Goal: Task Accomplishment & Management: Manage account settings

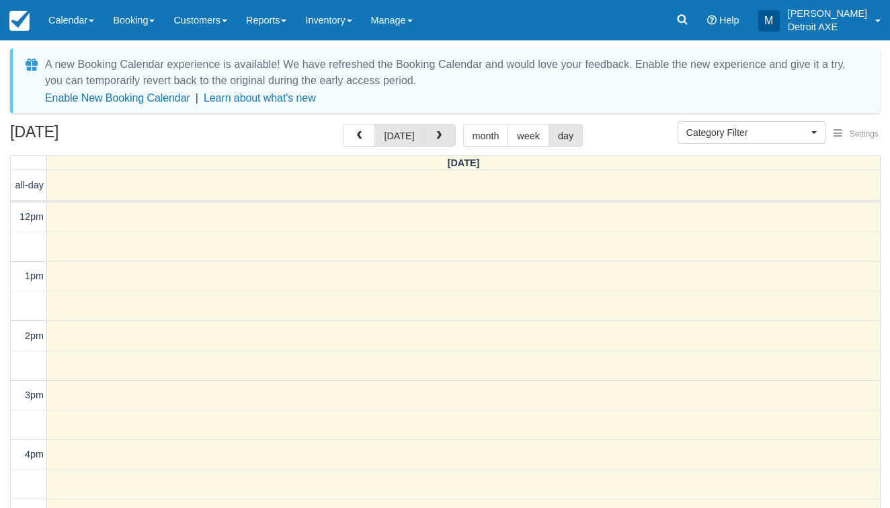
select select
click at [437, 128] on button "button" at bounding box center [440, 135] width 32 height 23
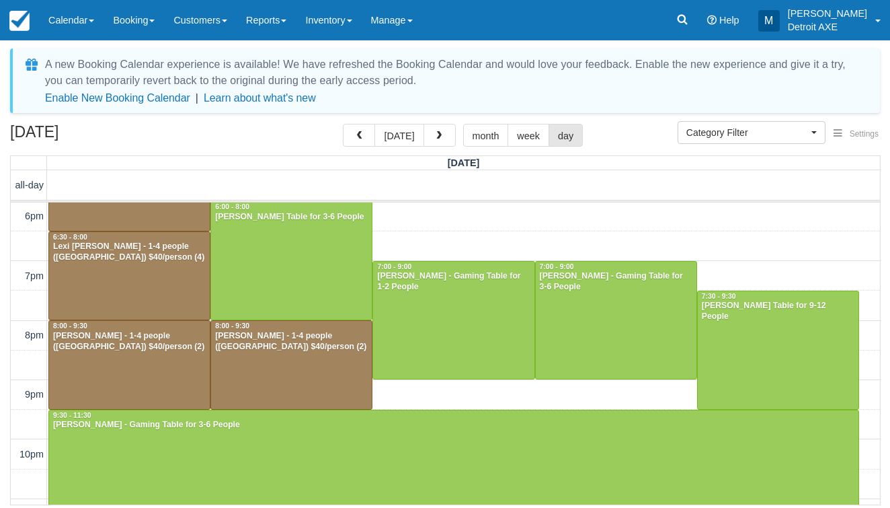
scroll to position [357, 0]
click at [512, 218] on div "12pm 1pm 2pm 3pm 4pm 5pm 6pm 7pm 8pm 9pm 10pm 11pm 5:00 - 6:30 Curtt - 1-4 peop…" at bounding box center [445, 186] width 869 height 682
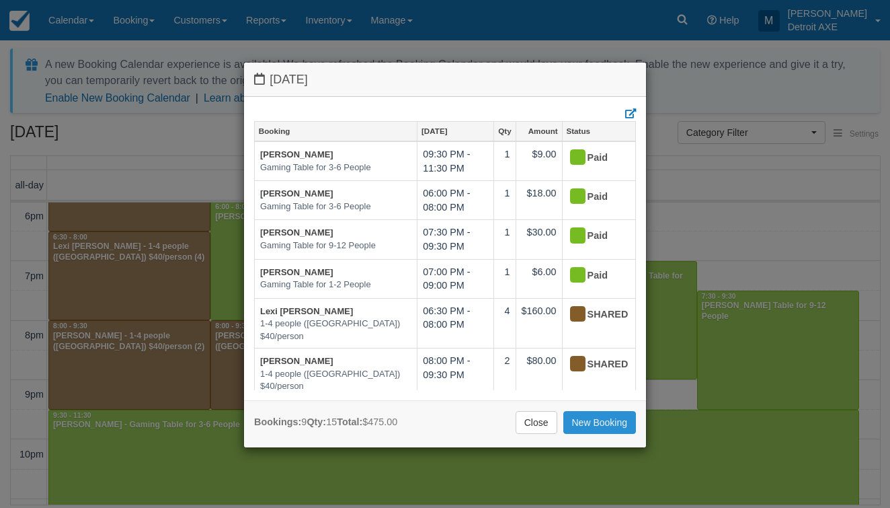
click at [588, 419] on link "New Booking" at bounding box center [599, 422] width 73 height 23
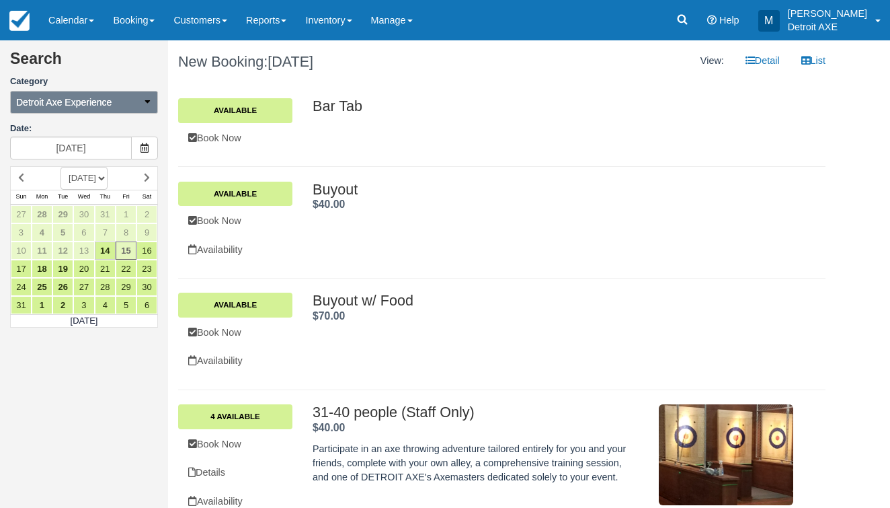
click at [112, 103] on span "Detroit Axe Experience" at bounding box center [63, 101] width 95 height 13
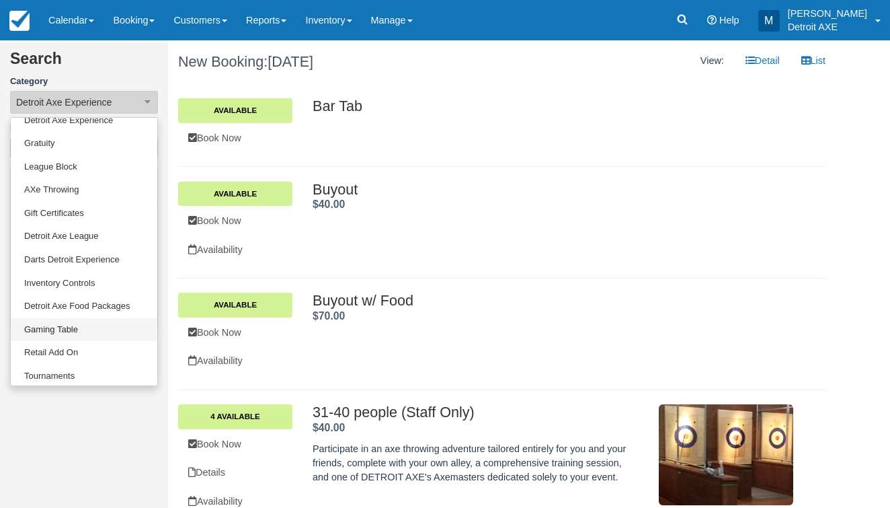
scroll to position [105, 0]
click at [98, 321] on link "Gaming Table" at bounding box center [84, 331] width 147 height 24
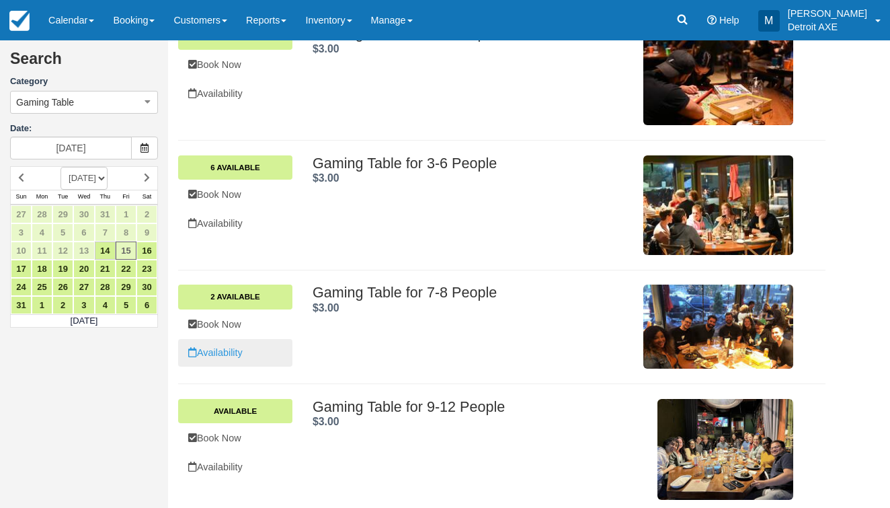
scroll to position [387, 0]
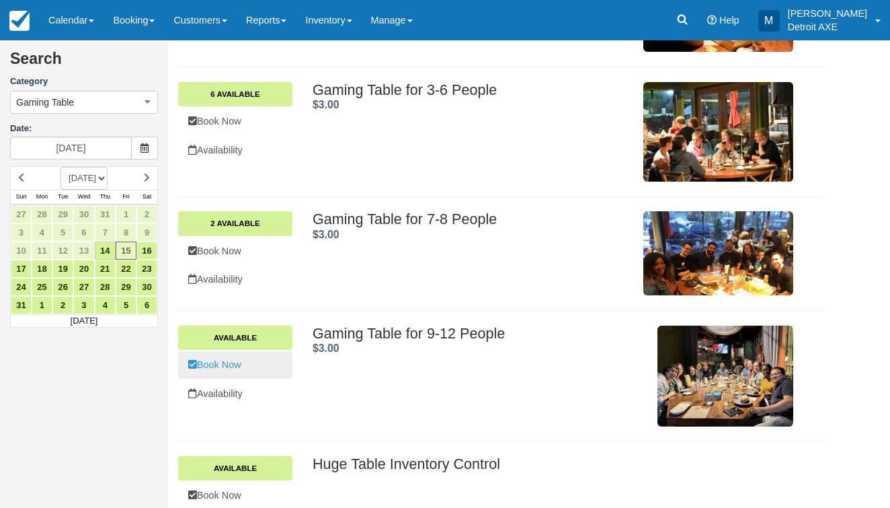
click at [256, 362] on link "Book Now" at bounding box center [235, 365] width 114 height 28
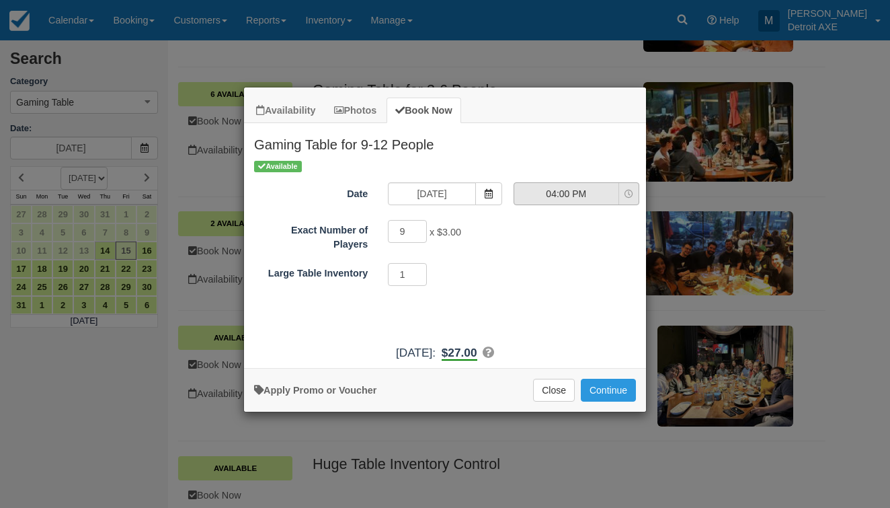
click at [568, 194] on span "04:00 PM" at bounding box center [566, 193] width 104 height 13
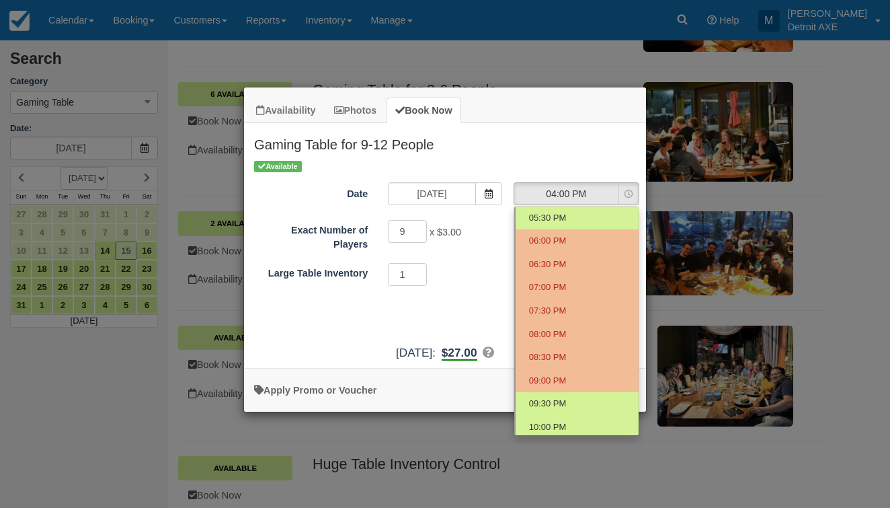
scroll to position [69, 0]
click at [471, 324] on div "Available Date 08/15/25 Time Selector 04:00 PM Nothing selected 04:00 PM 04:30 …" at bounding box center [445, 248] width 402 height 179
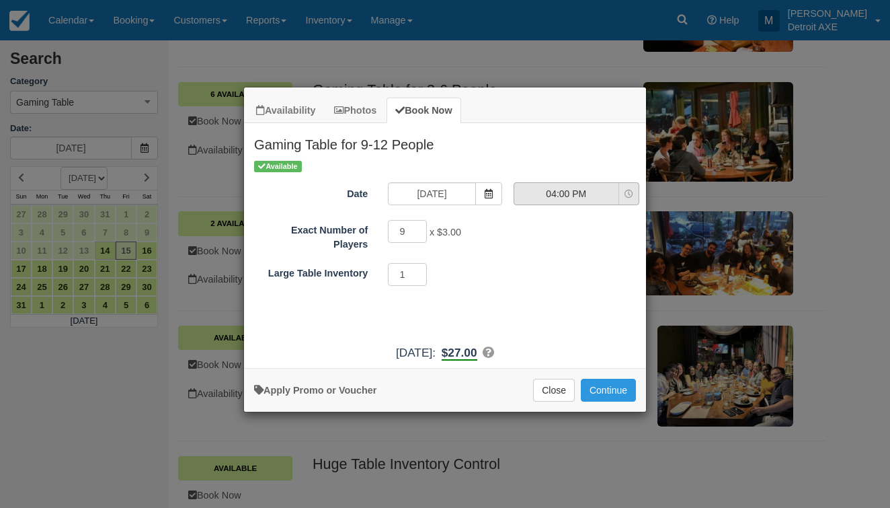
click at [559, 197] on span "04:00 PM" at bounding box center [566, 193] width 104 height 13
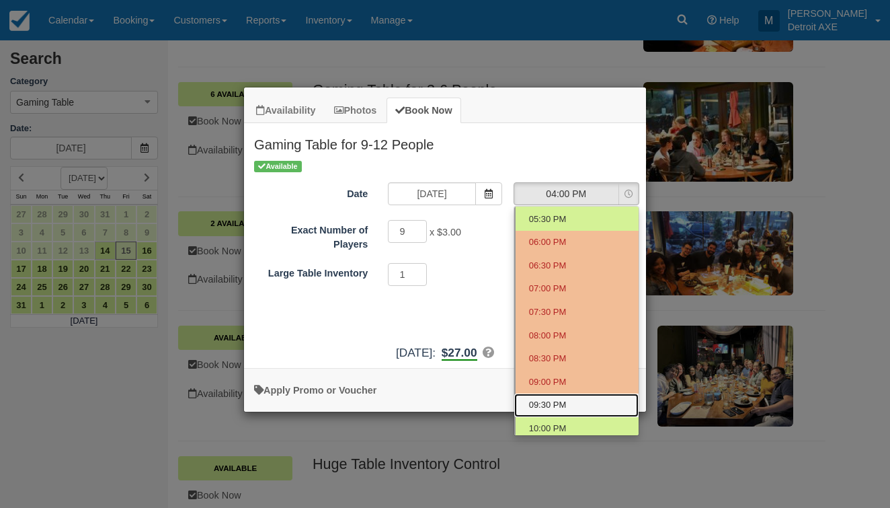
click at [547, 402] on span "09:30 PM" at bounding box center [548, 405] width 38 height 13
select select "11"
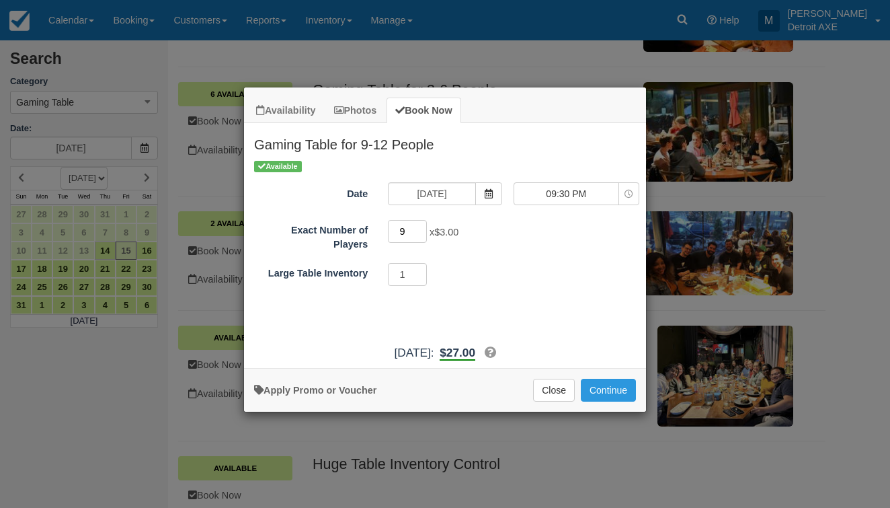
type input "10"
click at [421, 227] on input "10" at bounding box center [407, 231] width 39 height 23
click at [604, 399] on button "Continue" at bounding box center [608, 389] width 55 height 23
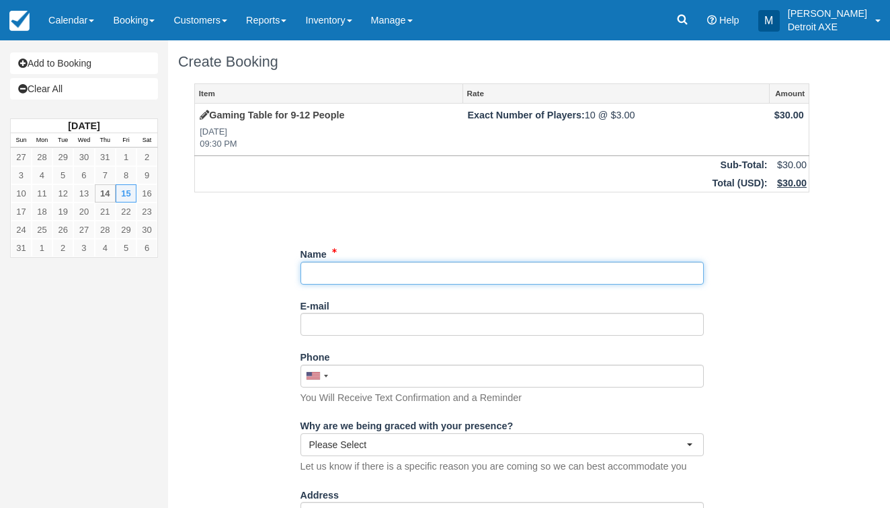
click at [414, 278] on input "Name" at bounding box center [501, 273] width 403 height 23
type input "[PERSON_NAME]"
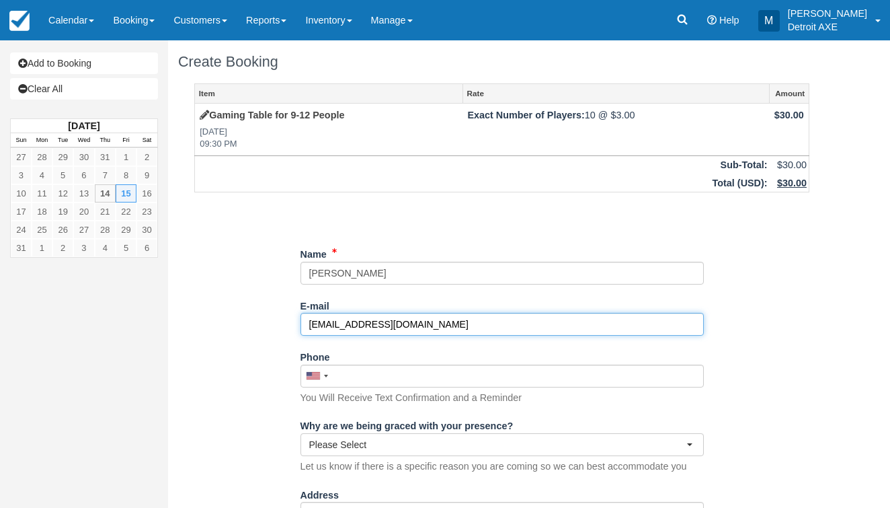
type input "[EMAIL_ADDRESS][DOMAIN_NAME]"
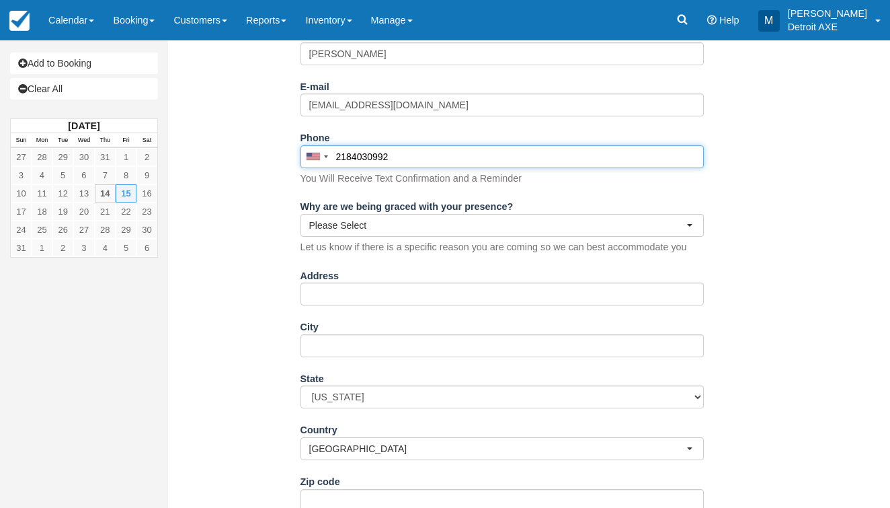
scroll to position [220, 0]
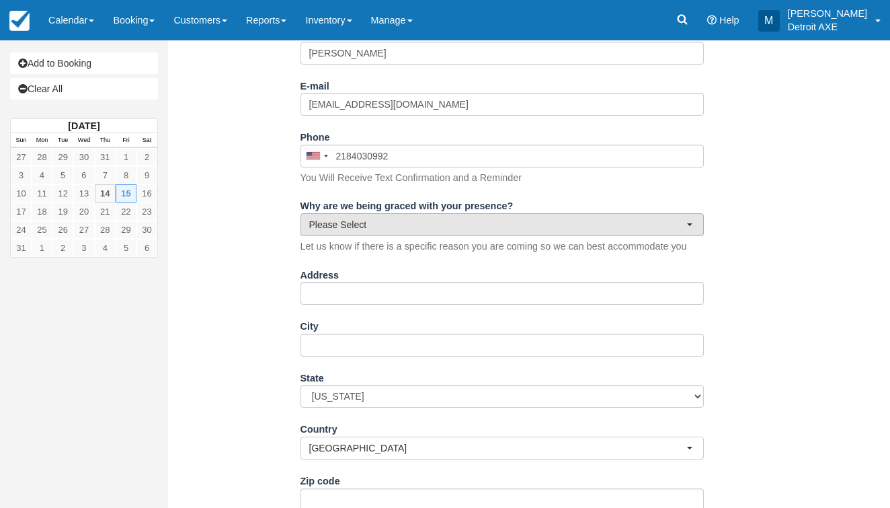
type input "(218) 403-0992"
click at [422, 227] on button "Please Select" at bounding box center [501, 224] width 403 height 23
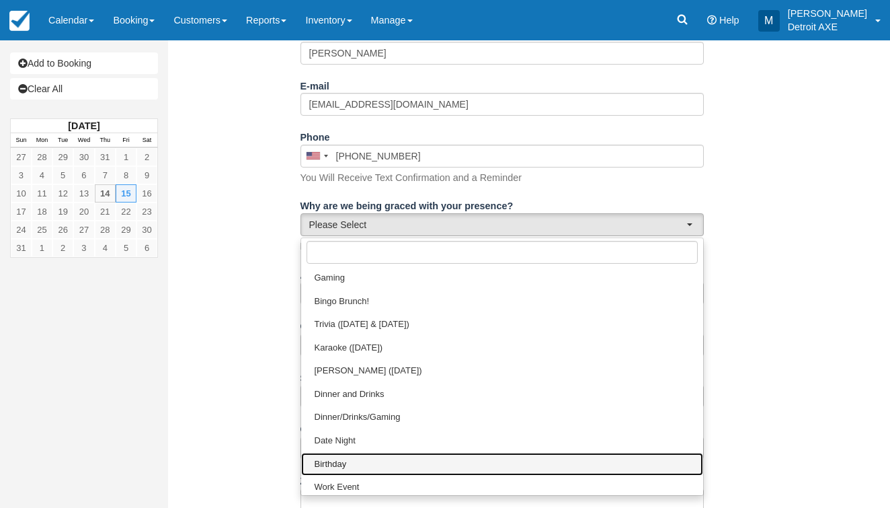
click at [323, 458] on span "Birthday" at bounding box center [331, 464] width 32 height 13
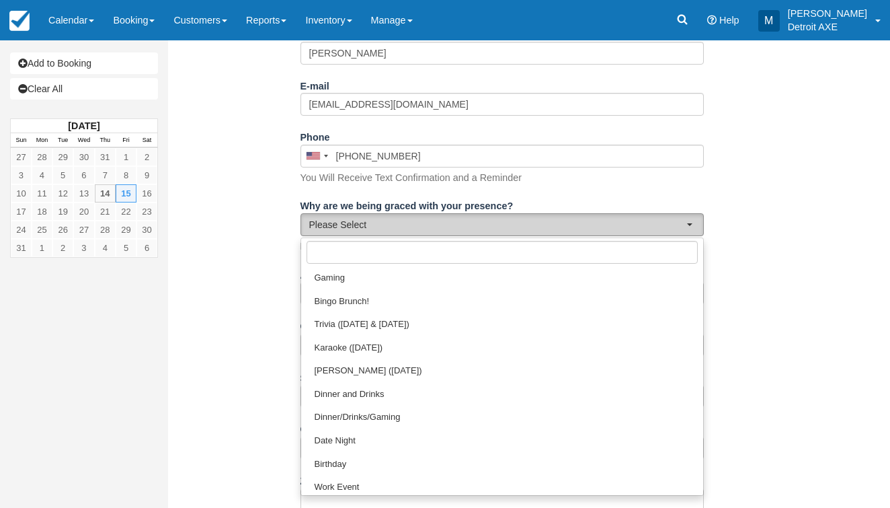
select select "Birthday"
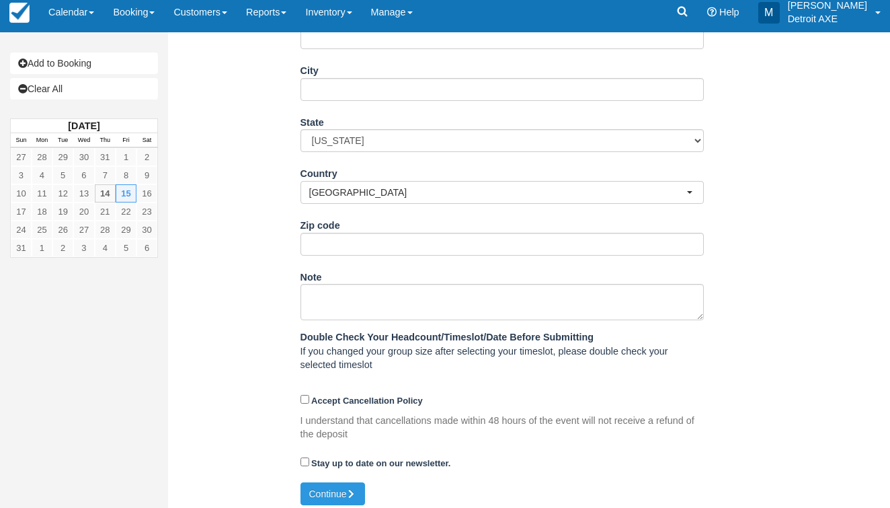
scroll to position [474, 0]
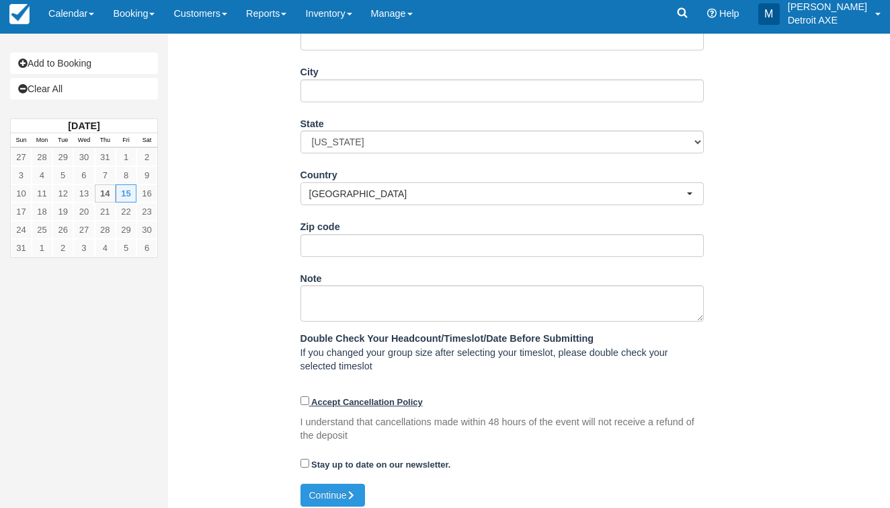
click at [304, 396] on input "Accept Cancellation Policy" at bounding box center [304, 400] width 9 height 9
checkbox input "true"
click at [335, 488] on button "Continue" at bounding box center [332, 494] width 65 height 23
type input "+12184030992"
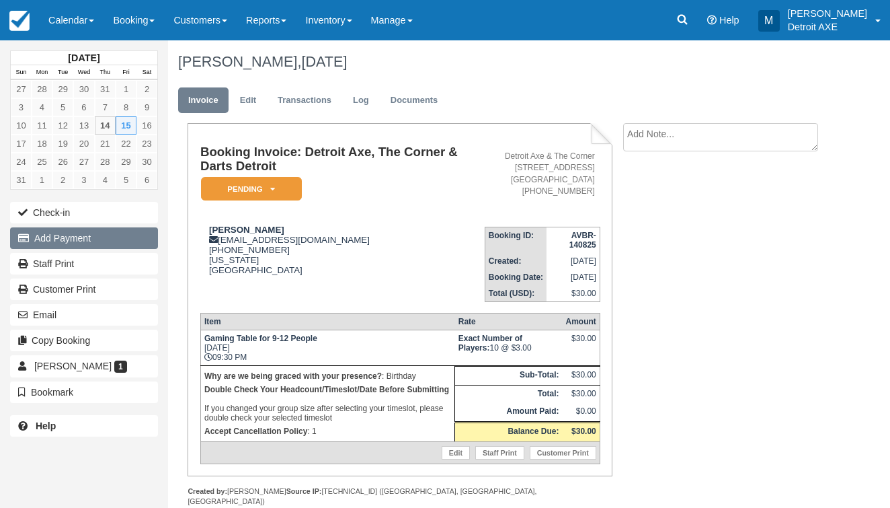
click at [146, 235] on button "Add Payment" at bounding box center [84, 238] width 148 height 22
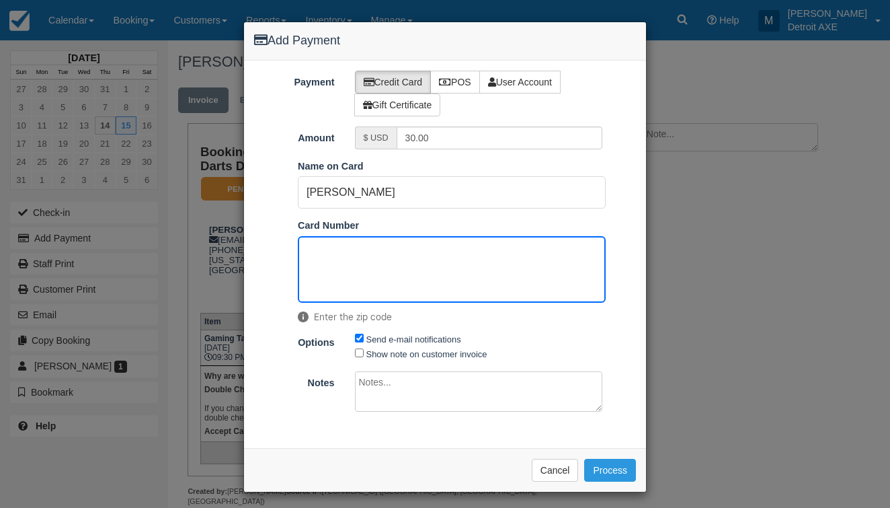
scroll to position [46, 0]
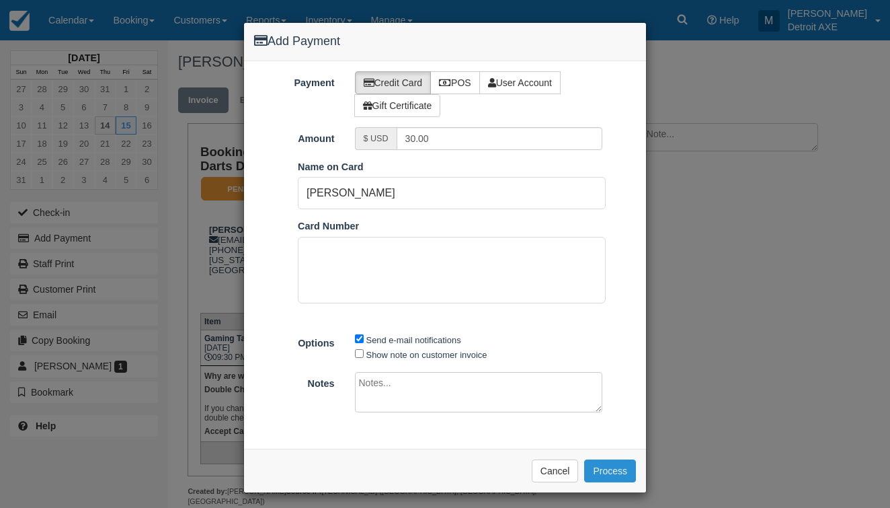
click at [611, 459] on button "Process" at bounding box center [610, 470] width 52 height 23
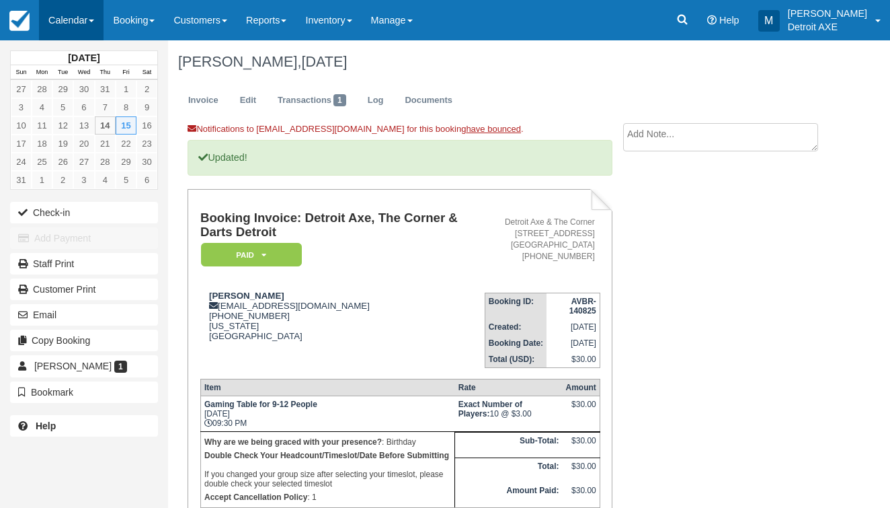
click at [89, 10] on link "Calendar" at bounding box center [71, 20] width 65 height 40
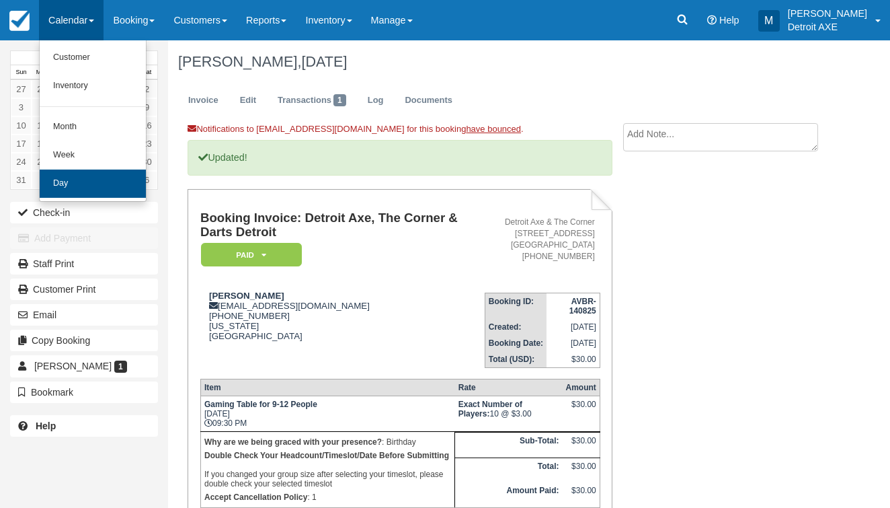
click at [89, 181] on link "Day" at bounding box center [93, 183] width 106 height 28
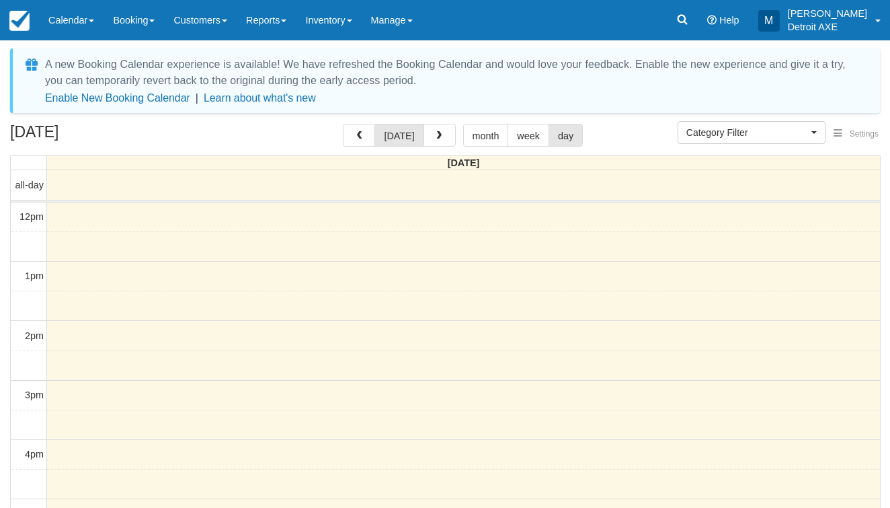
select select
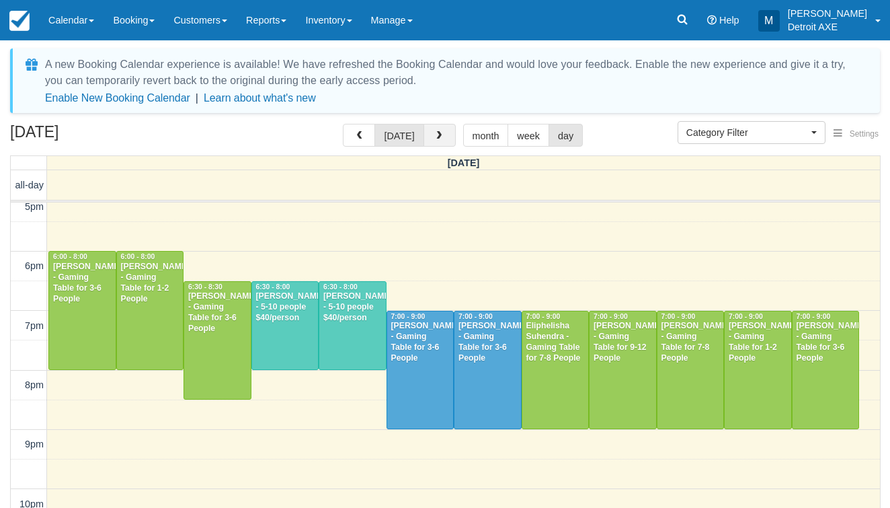
click at [425, 135] on button "button" at bounding box center [440, 135] width 32 height 23
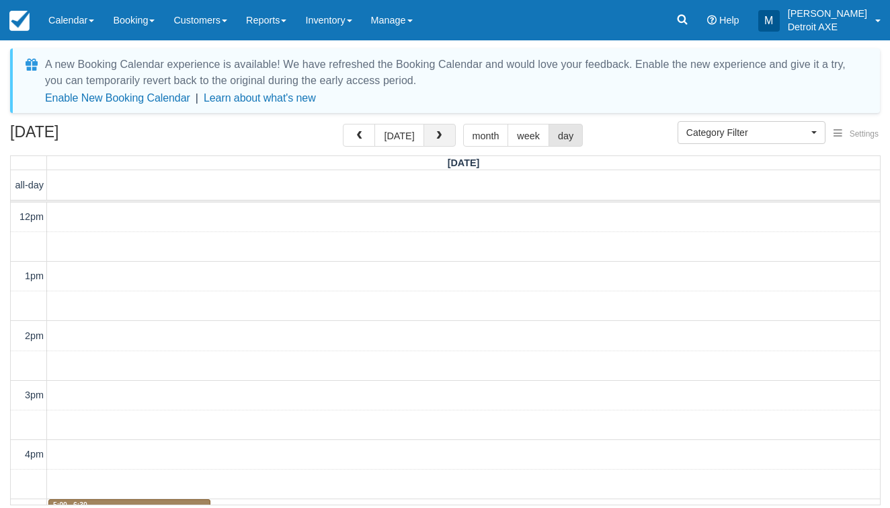
scroll to position [380, 0]
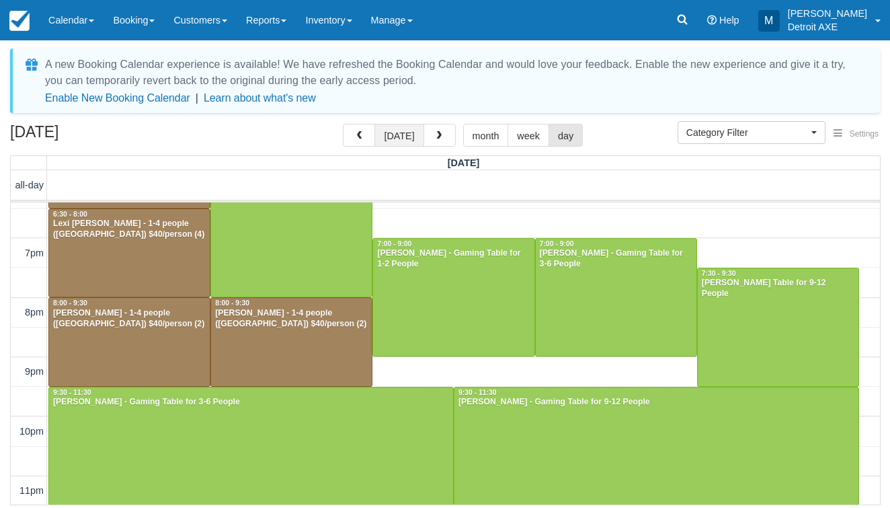
click at [401, 136] on button "[DATE]" at bounding box center [398, 135] width 49 height 23
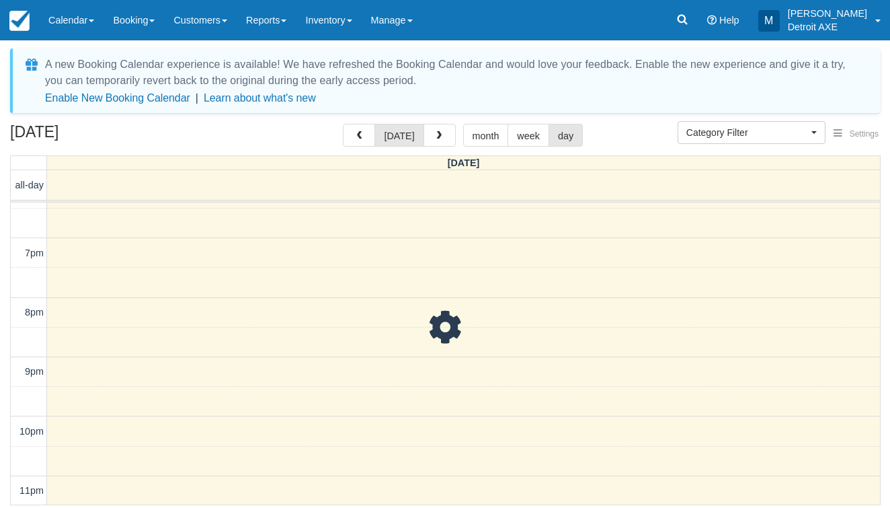
scroll to position [380, 0]
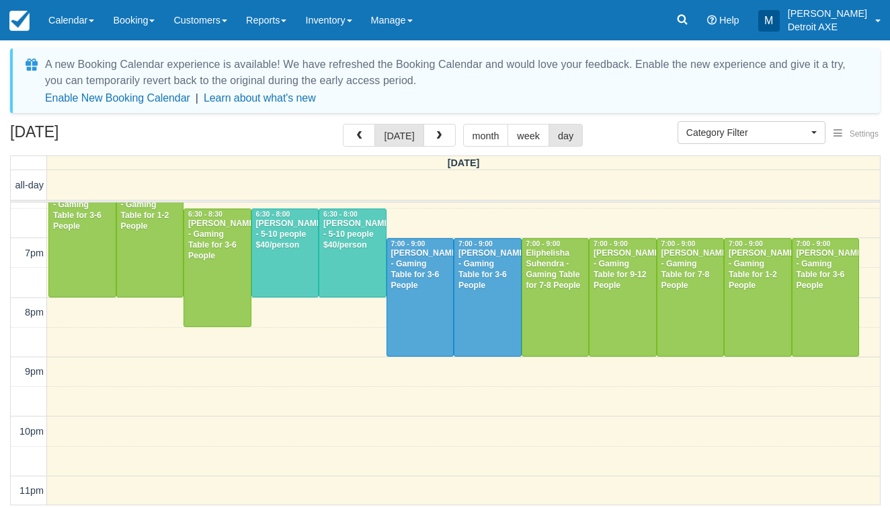
click at [360, 275] on div at bounding box center [352, 253] width 67 height 88
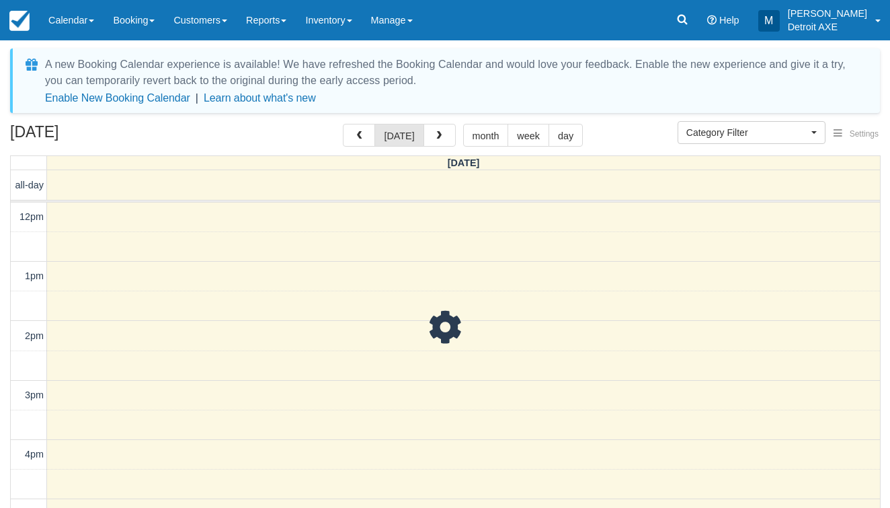
select select
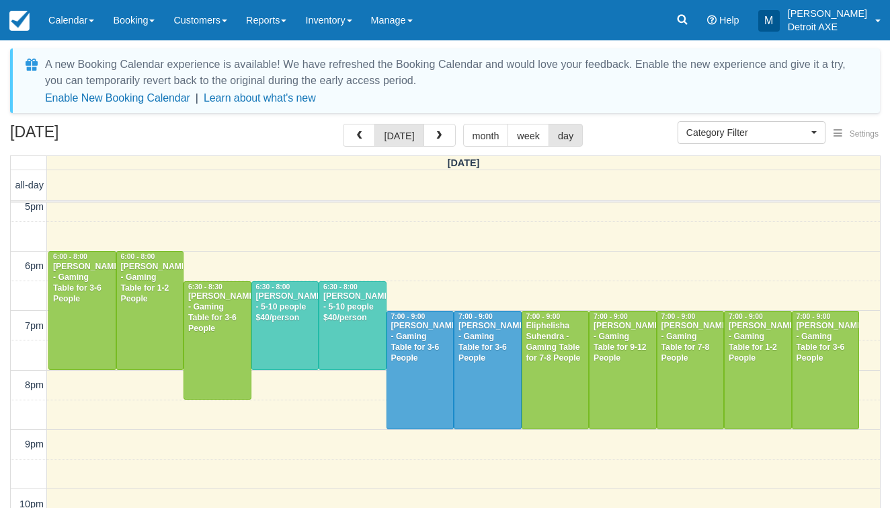
click at [299, 307] on div "Lawrence Fallat - 5-10 people $40/person" at bounding box center [285, 307] width 60 height 32
